Goal: Task Accomplishment & Management: Manage account settings

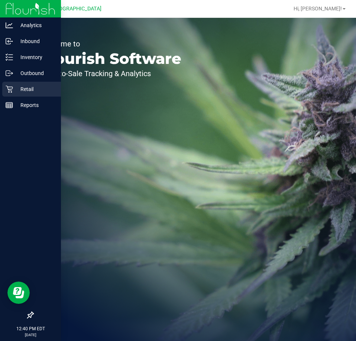
drag, startPoint x: 12, startPoint y: 88, endPoint x: 19, endPoint y: 88, distance: 7.8
click at [12, 88] on icon at bounding box center [9, 88] width 7 height 7
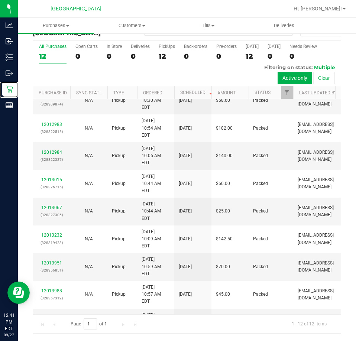
scroll to position [73, 0]
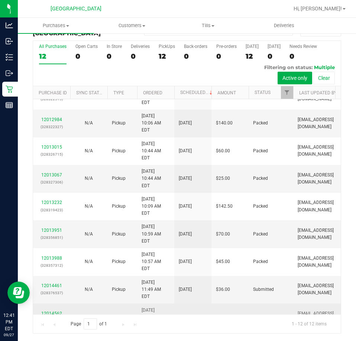
click at [55, 311] on link "12014562" at bounding box center [51, 313] width 21 height 5
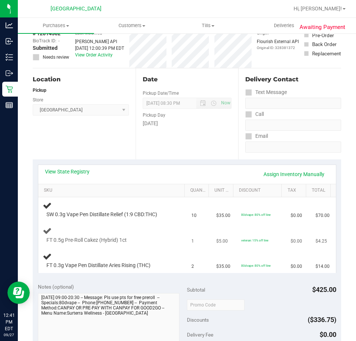
scroll to position [54, 0]
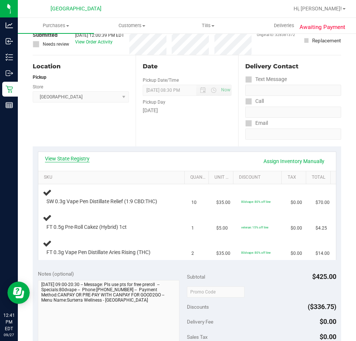
click at [70, 159] on link "View State Registry" at bounding box center [67, 158] width 45 height 7
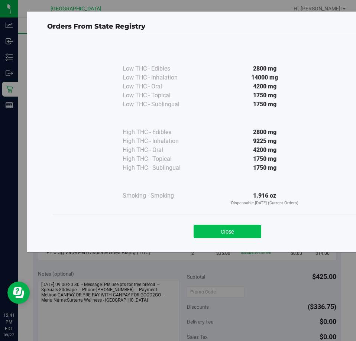
click at [242, 226] on button "Close" at bounding box center [228, 231] width 68 height 13
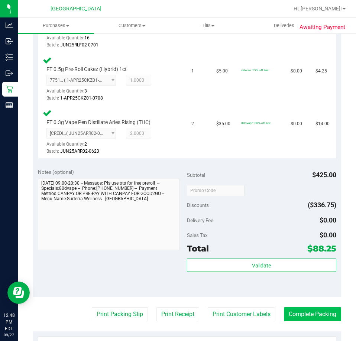
scroll to position [314, 0]
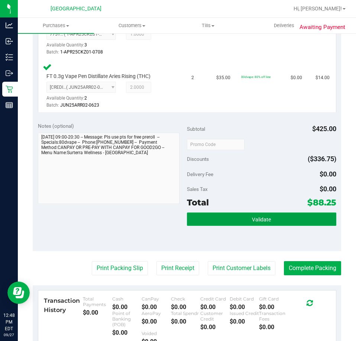
click at [254, 221] on span "Validate" at bounding box center [261, 220] width 19 height 6
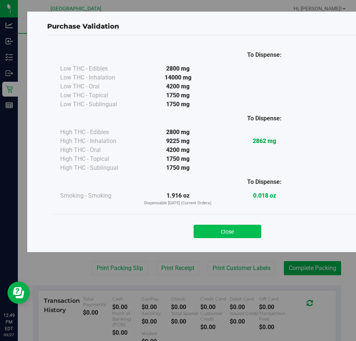
click at [219, 233] on button "Close" at bounding box center [228, 231] width 68 height 13
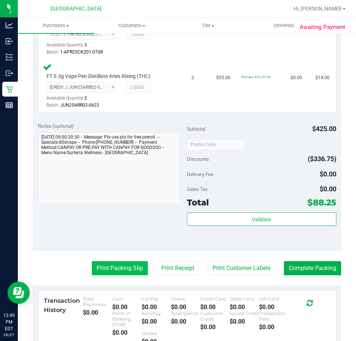
click at [124, 271] on button "Print Packing Slip" at bounding box center [120, 268] width 56 height 14
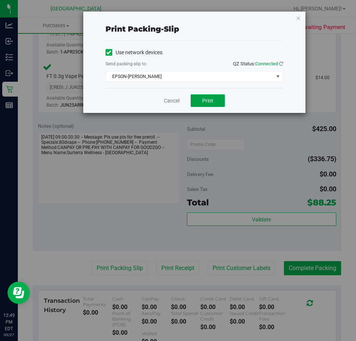
click at [214, 101] on button "Print" at bounding box center [208, 100] width 34 height 13
click at [175, 103] on link "Cancel" at bounding box center [172, 101] width 16 height 8
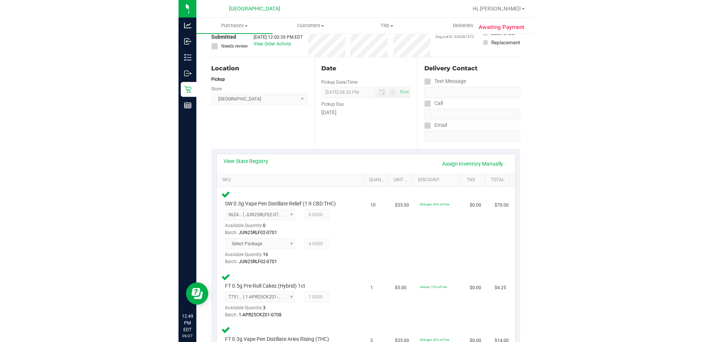
scroll to position [0, 0]
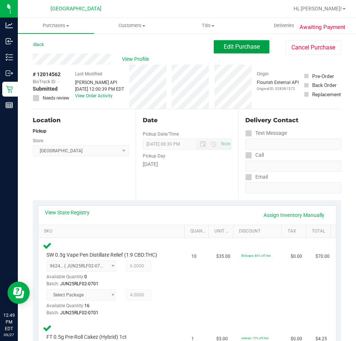
click at [259, 49] on button "Edit Purchase" at bounding box center [242, 46] width 56 height 13
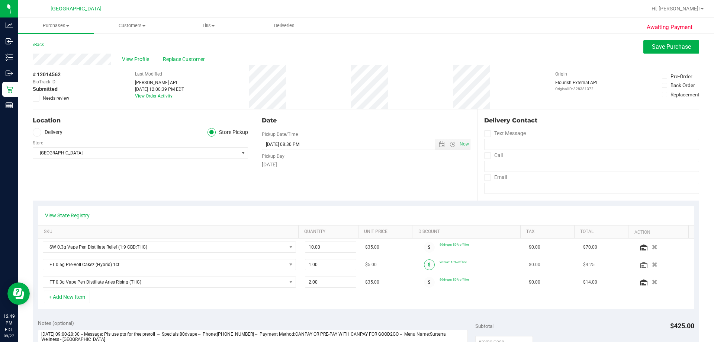
click at [356, 265] on span at bounding box center [429, 264] width 11 height 11
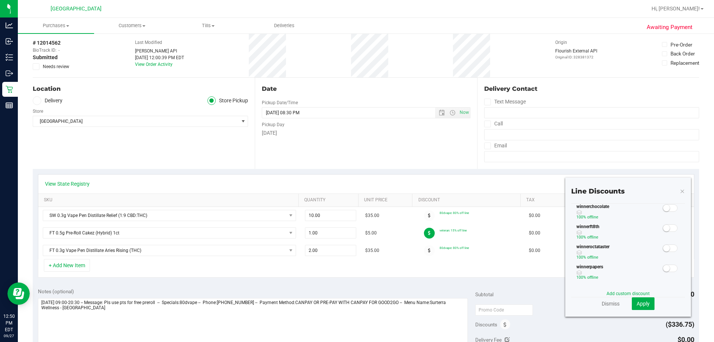
scroll to position [74, 0]
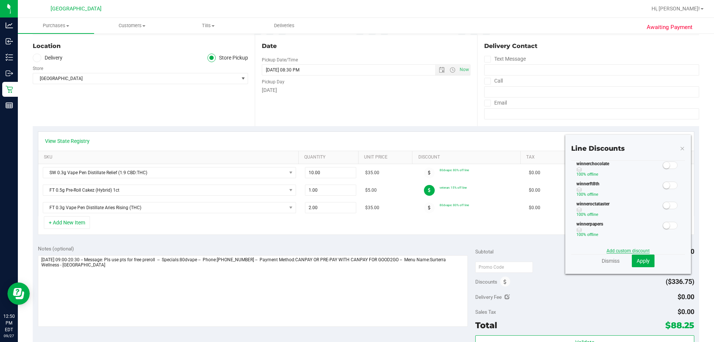
click at [356, 251] on link "Add custom discount" at bounding box center [627, 250] width 43 height 5
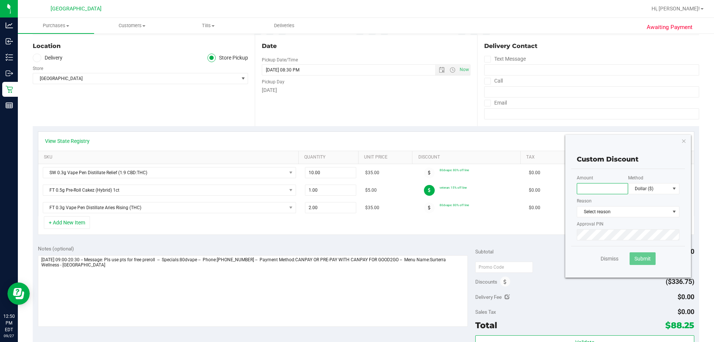
click at [356, 184] on input "text" at bounding box center [601, 188] width 51 height 11
type input "100.00"
click at [356, 186] on span at bounding box center [674, 188] width 6 height 6
click at [356, 211] on li "Percentage (%)" at bounding box center [647, 214] width 51 height 13
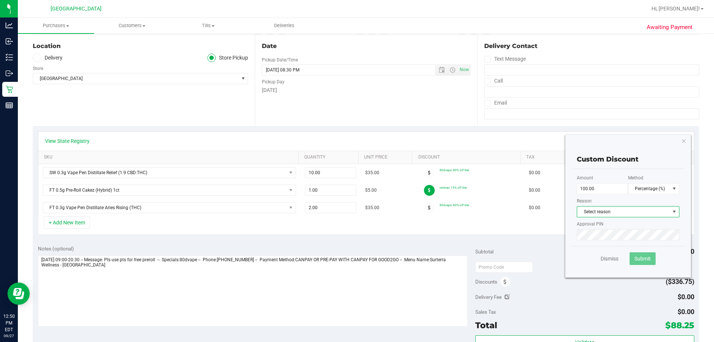
click at [356, 211] on span "Select reason" at bounding box center [623, 211] width 93 height 10
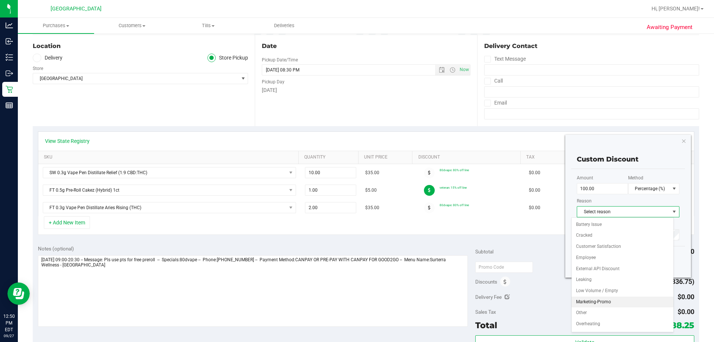
click at [356, 304] on li "Marketing-Promo" at bounding box center [622, 301] width 102 height 11
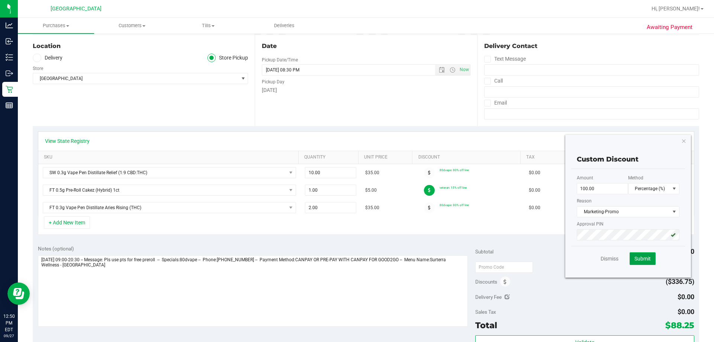
click at [356, 259] on span "Submit" at bounding box center [642, 258] width 16 height 6
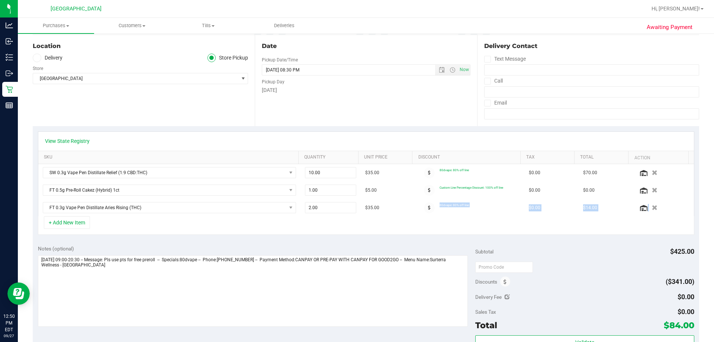
drag, startPoint x: 423, startPoint y: 208, endPoint x: 423, endPoint y: 225, distance: 17.1
click at [356, 225] on div "View State Registry SKU Quantity Unit Price Discount Tax Total Action SW 0.3g V…" at bounding box center [366, 183] width 656 height 104
click at [356, 225] on div "+ Add New Item" at bounding box center [366, 225] width 656 height 19
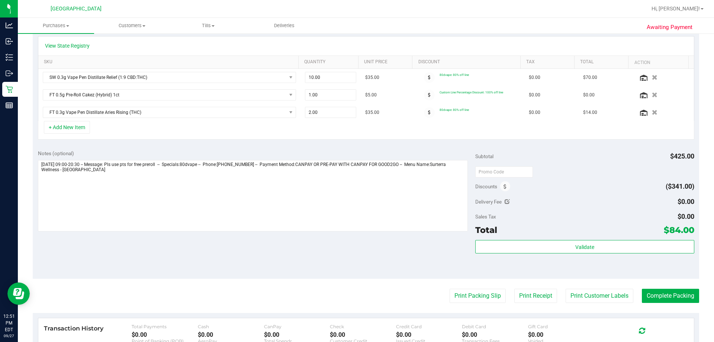
scroll to position [183, 0]
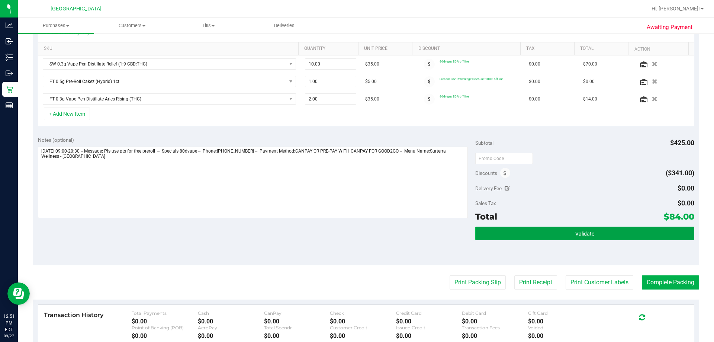
click at [356, 235] on button "Validate" at bounding box center [584, 232] width 219 height 13
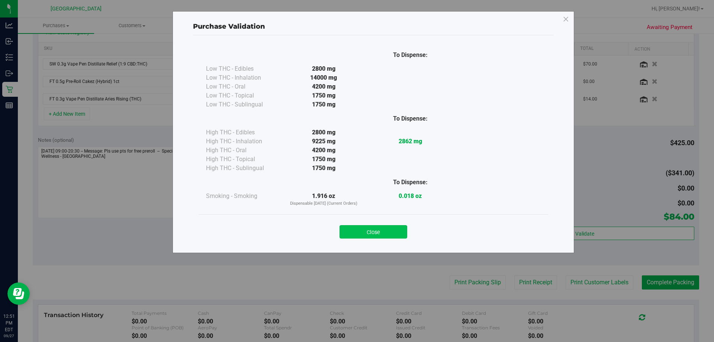
click at [356, 233] on button "Close" at bounding box center [373, 231] width 68 height 13
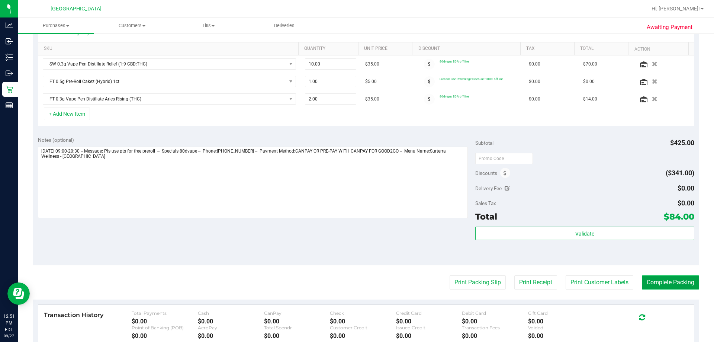
click at [356, 285] on button "Complete Packing" at bounding box center [669, 282] width 57 height 14
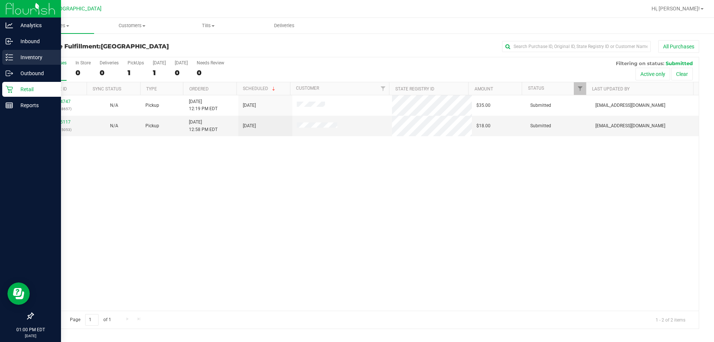
click at [22, 58] on p "Inventory" at bounding box center [35, 57] width 45 height 9
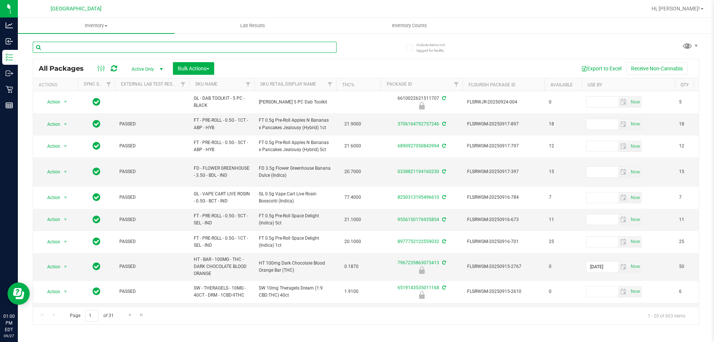
click at [249, 48] on input "text" at bounding box center [185, 47] width 304 height 11
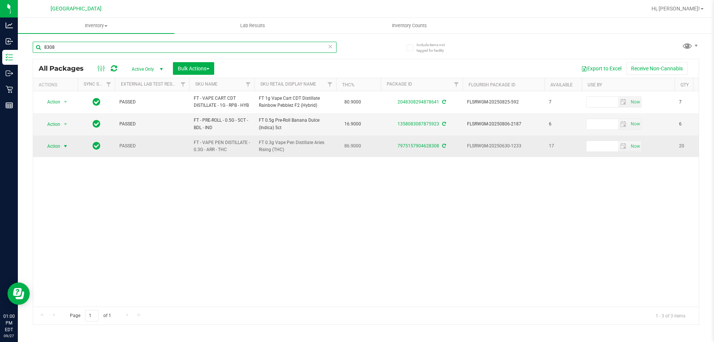
type input "8308"
click at [67, 149] on span "select" at bounding box center [65, 146] width 6 height 6
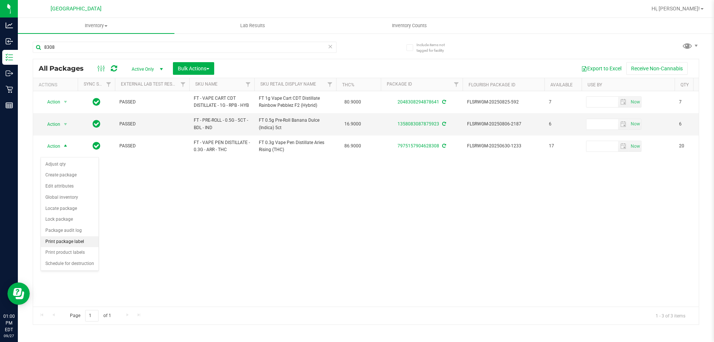
click at [87, 241] on li "Print package label" at bounding box center [70, 241] width 58 height 11
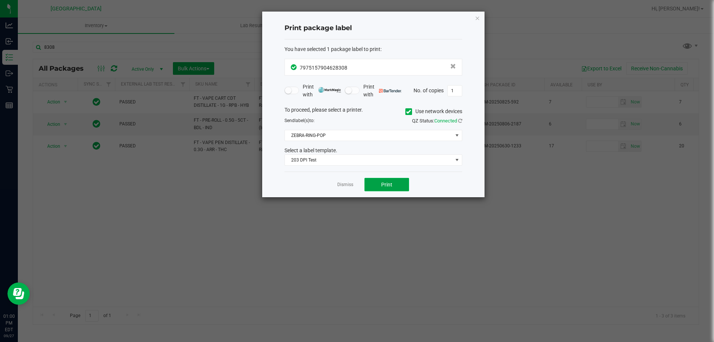
click at [356, 185] on button "Print" at bounding box center [386, 184] width 45 height 13
click at [345, 184] on link "Dismiss" at bounding box center [345, 184] width 16 height 6
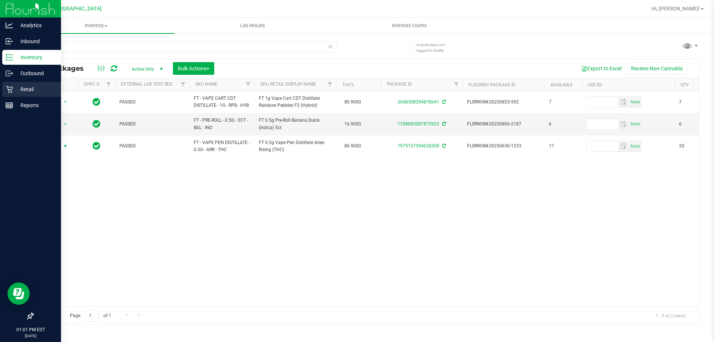
click at [13, 89] on icon at bounding box center [9, 88] width 7 height 7
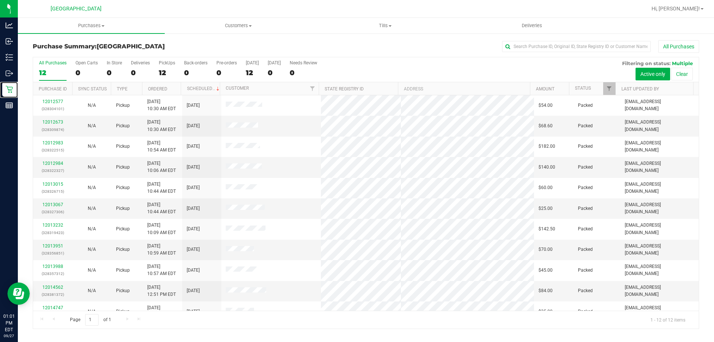
scroll to position [32, 0]
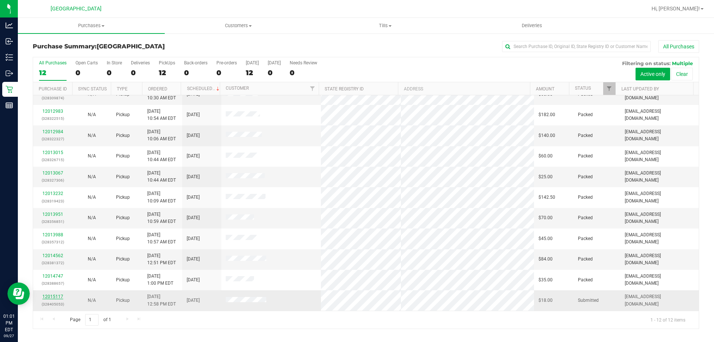
click at [60, 294] on link "12015117" at bounding box center [52, 296] width 21 height 5
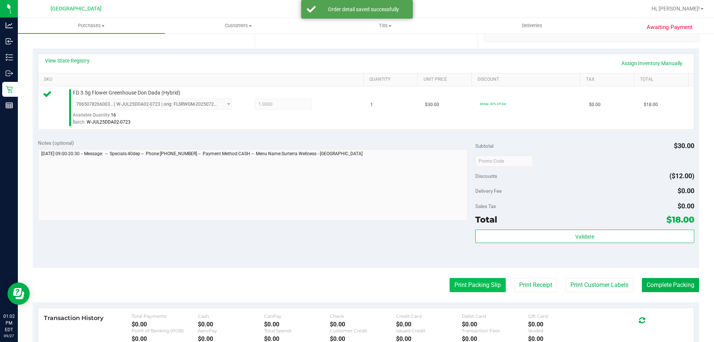
scroll to position [223, 0]
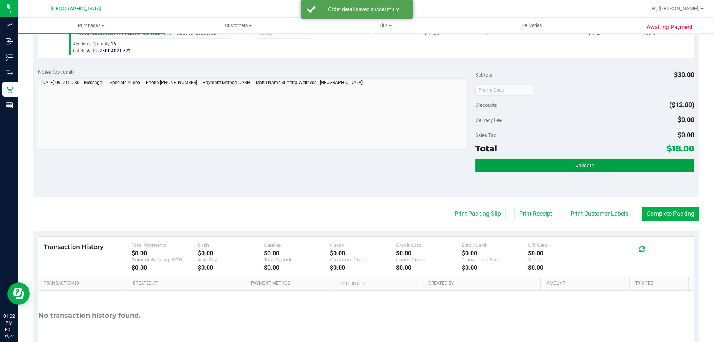
click at [356, 164] on button "Validate" at bounding box center [584, 164] width 219 height 13
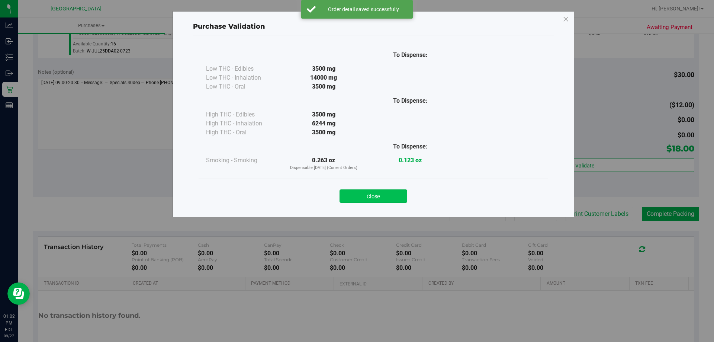
click at [356, 196] on button "Close" at bounding box center [373, 195] width 68 height 13
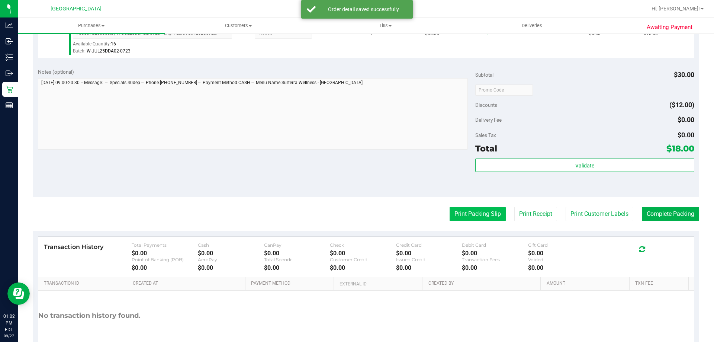
click at [356, 211] on button "Print Packing Slip" at bounding box center [477, 214] width 56 height 14
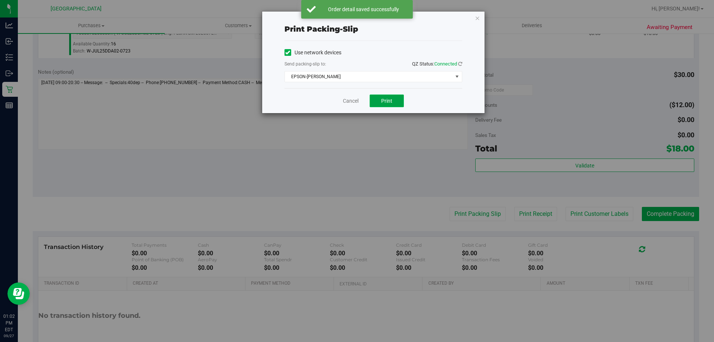
click at [356, 106] on button "Print" at bounding box center [386, 100] width 34 height 13
click at [353, 103] on link "Cancel" at bounding box center [351, 101] width 16 height 8
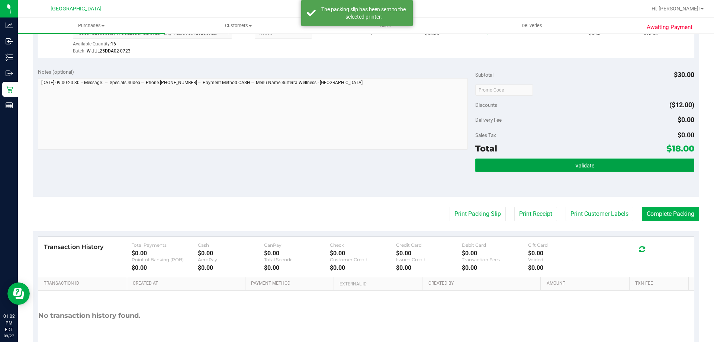
click at [356, 169] on button "Validate" at bounding box center [584, 164] width 219 height 13
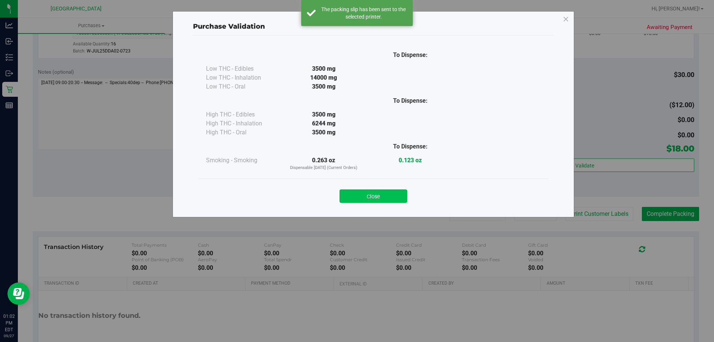
click at [356, 198] on button "Close" at bounding box center [373, 195] width 68 height 13
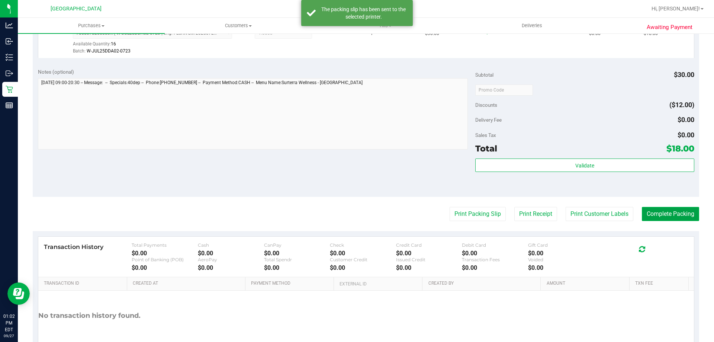
click at [356, 215] on button "Complete Packing" at bounding box center [669, 214] width 57 height 14
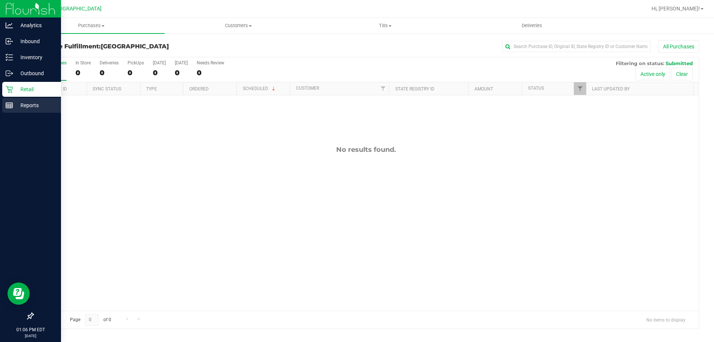
click at [29, 104] on p "Reports" at bounding box center [35, 105] width 45 height 9
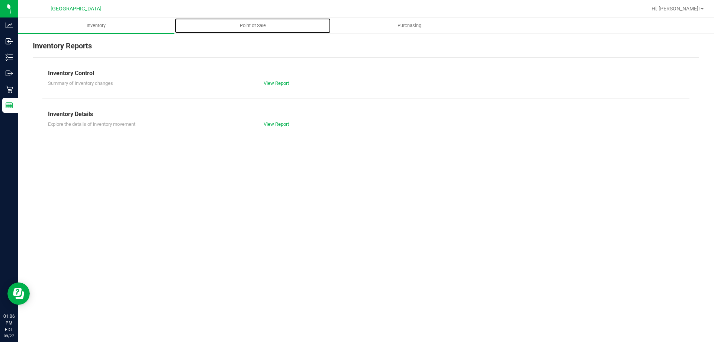
drag, startPoint x: 263, startPoint y: 28, endPoint x: 267, endPoint y: 36, distance: 9.5
click at [263, 27] on span "Point of Sale" at bounding box center [253, 25] width 46 height 7
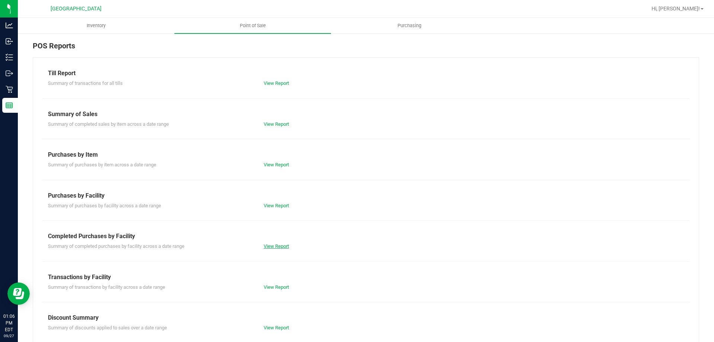
click at [278, 244] on link "View Report" at bounding box center [275, 246] width 25 height 6
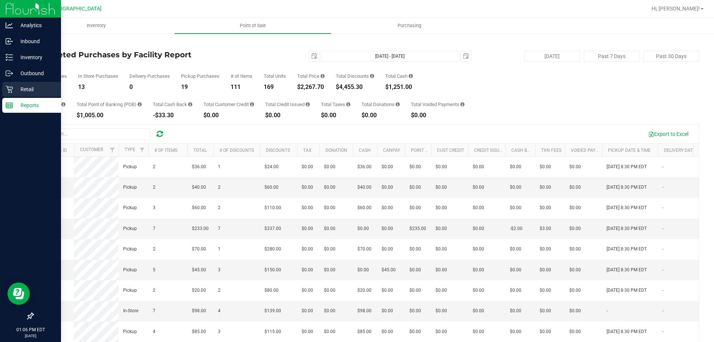
click at [36, 87] on p "Retail" at bounding box center [35, 89] width 45 height 9
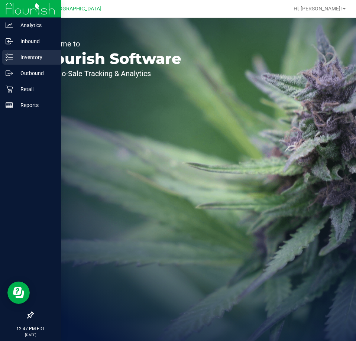
click at [13, 59] on p "Inventory" at bounding box center [35, 57] width 45 height 9
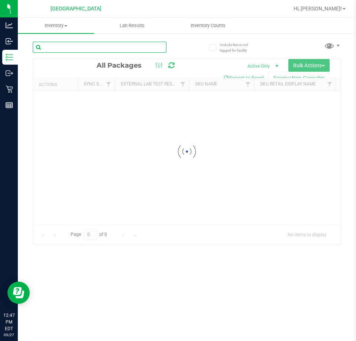
click at [67, 49] on div "Inventory All packages All inventory Waste log Create inventory Lab Results Inv…" at bounding box center [187, 179] width 338 height 323
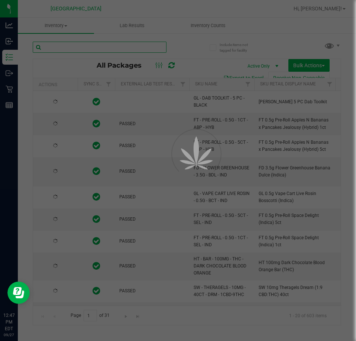
type input "[DATE]"
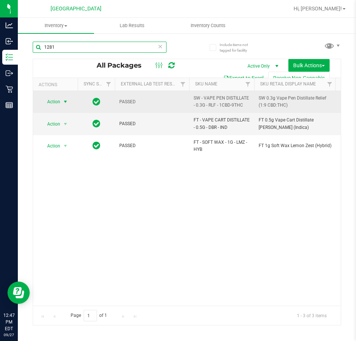
type input "1281"
click at [67, 104] on span "select" at bounding box center [65, 102] width 6 height 6
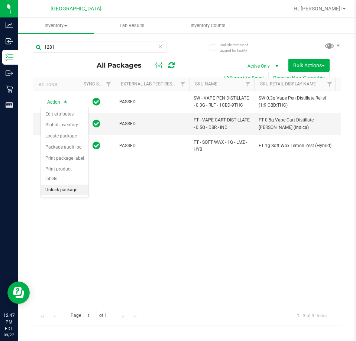
click at [56, 185] on li "Unlock package" at bounding box center [65, 190] width 48 height 11
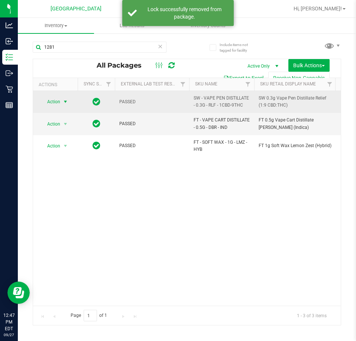
click at [66, 103] on span "select" at bounding box center [65, 102] width 6 height 6
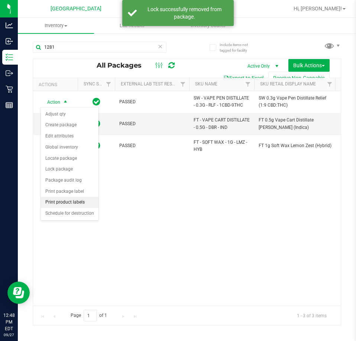
click at [77, 203] on li "Print product labels" at bounding box center [70, 202] width 58 height 11
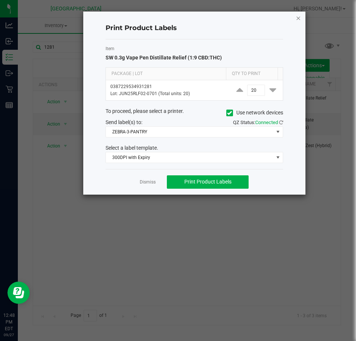
click at [299, 19] on icon "button" at bounding box center [298, 17] width 5 height 9
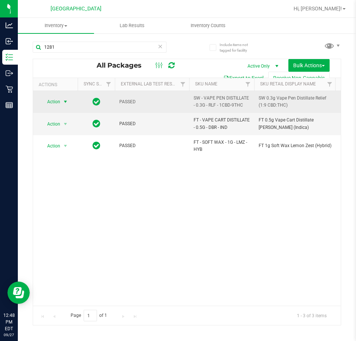
click at [62, 106] on span "select" at bounding box center [65, 102] width 9 height 10
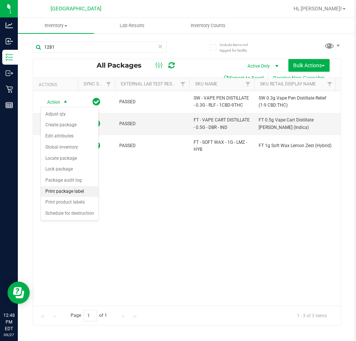
click at [86, 191] on li "Print package label" at bounding box center [70, 191] width 58 height 11
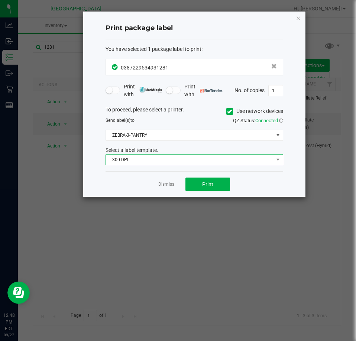
click at [143, 157] on span "300 DPI" at bounding box center [190, 160] width 168 height 10
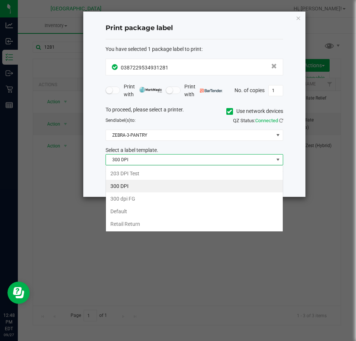
scroll to position [11, 178]
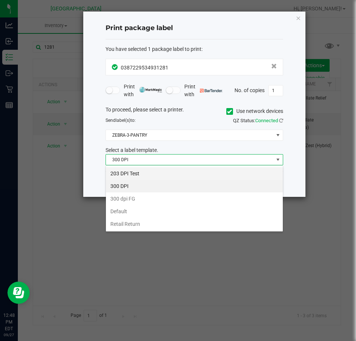
click at [140, 170] on li "203 DPI Test" at bounding box center [194, 173] width 177 height 13
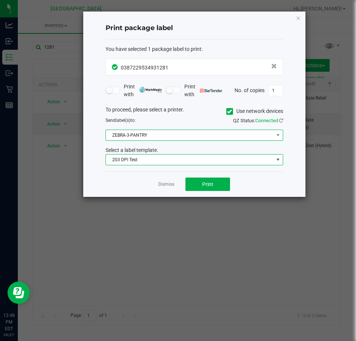
click at [233, 139] on span "ZEBRA-3-PANTRY" at bounding box center [190, 135] width 168 height 10
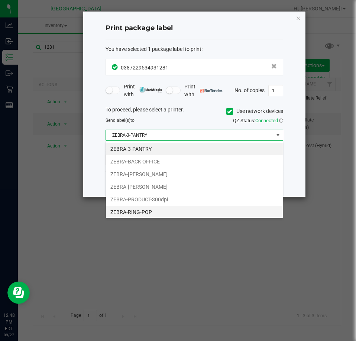
click at [159, 212] on li "ZEBRA-RING-POP" at bounding box center [194, 212] width 177 height 13
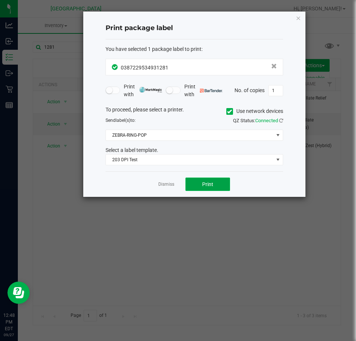
click at [215, 180] on button "Print" at bounding box center [207, 184] width 45 height 13
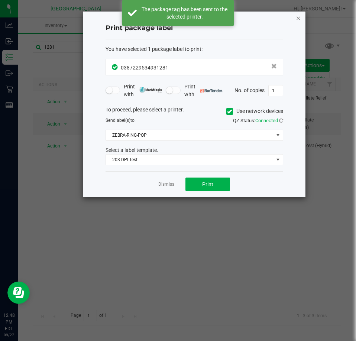
drag, startPoint x: 294, startPoint y: 16, endPoint x: 298, endPoint y: 16, distance: 4.2
click at [297, 16] on div "Print package label You have selected 1 package label to print : 03872295349312…" at bounding box center [194, 104] width 222 height 185
click at [299, 16] on icon "button" at bounding box center [298, 17] width 5 height 9
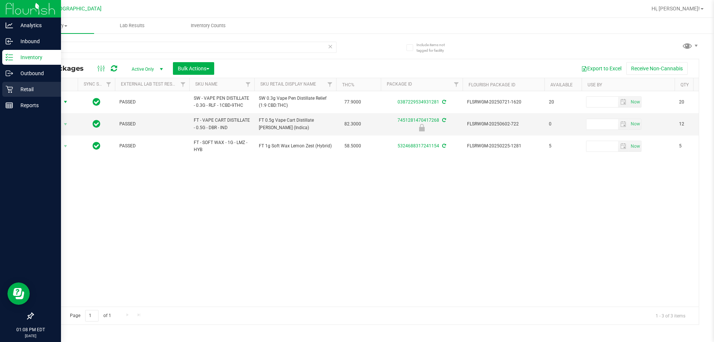
click at [23, 93] on p "Retail" at bounding box center [35, 89] width 45 height 9
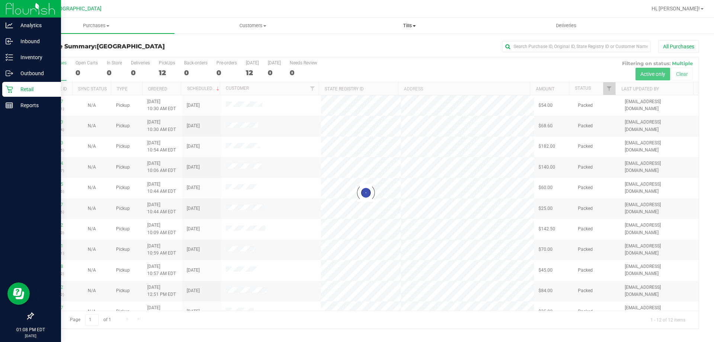
click at [356, 27] on span "Tills" at bounding box center [409, 25] width 156 height 7
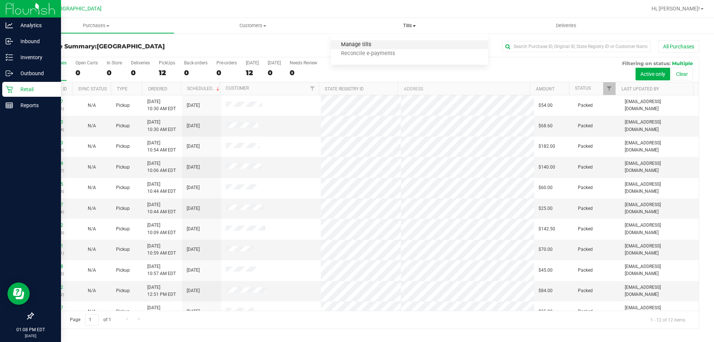
click at [356, 46] on span "Manage tills" at bounding box center [356, 45] width 50 height 6
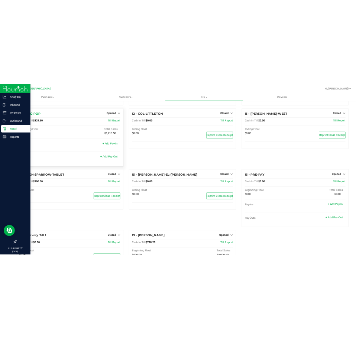
scroll to position [404, 0]
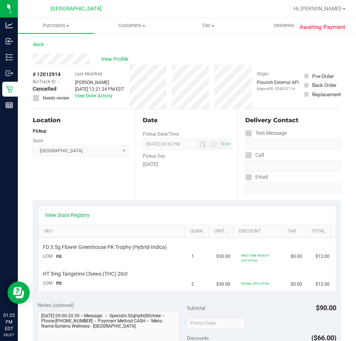
click at [183, 0] on nav "Orange Park WC Hi, Andrew!" at bounding box center [187, 9] width 338 height 18
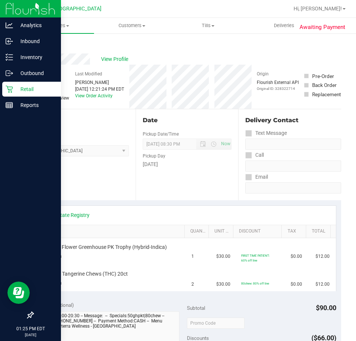
click at [12, 89] on icon at bounding box center [9, 89] width 7 height 7
